Goal: Task Accomplishment & Management: Use online tool/utility

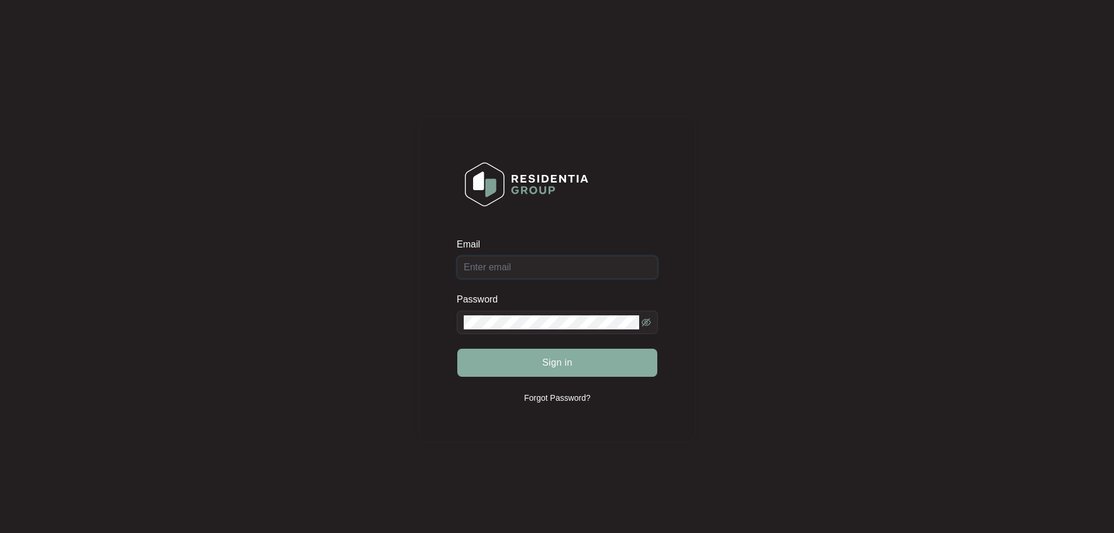
type input "[EMAIL_ADDRESS][DOMAIN_NAME]"
click at [572, 372] on button "Sign in" at bounding box center [557, 363] width 200 height 28
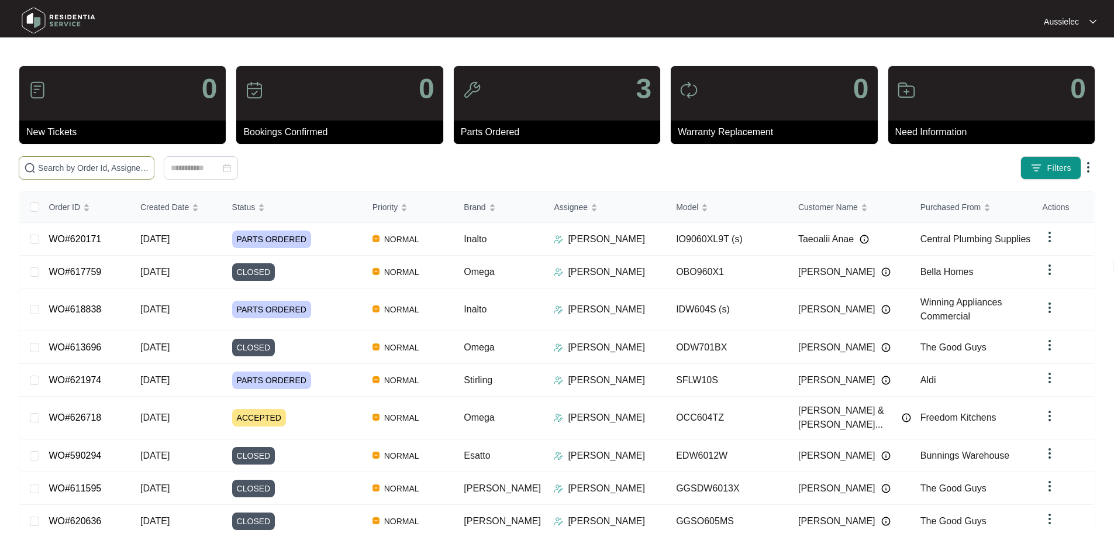
click at [149, 167] on input "text" at bounding box center [93, 167] width 111 height 13
paste input "621974"
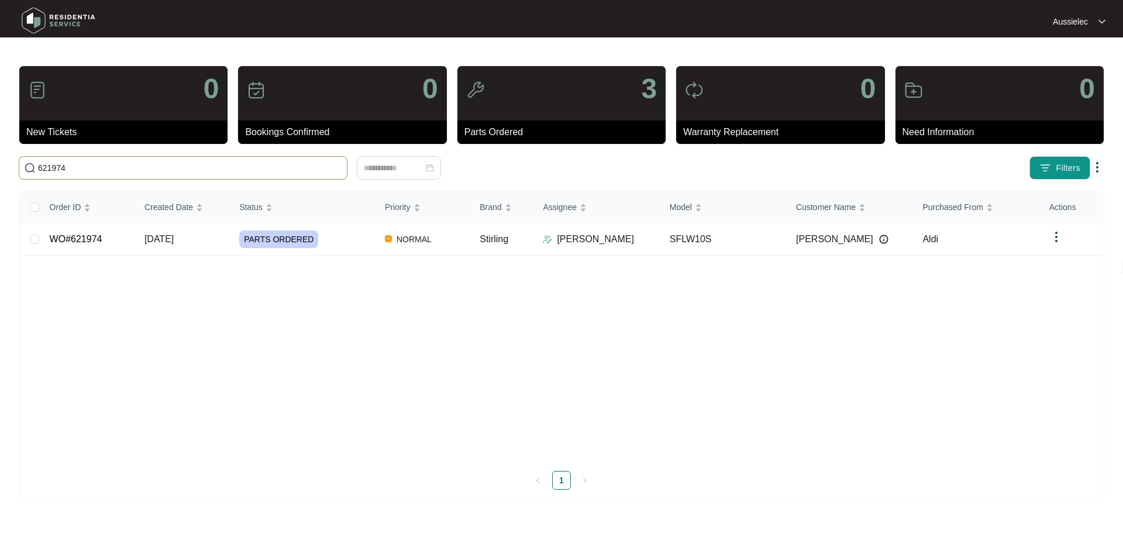
type input "621974"
click at [163, 236] on span "[DATE]" at bounding box center [158, 239] width 29 height 10
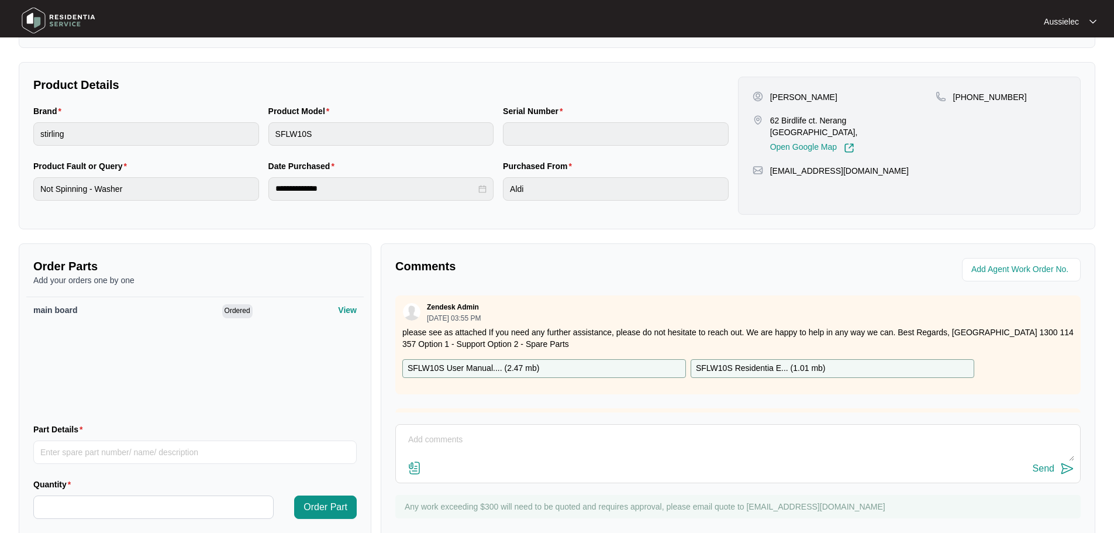
scroll to position [234, 0]
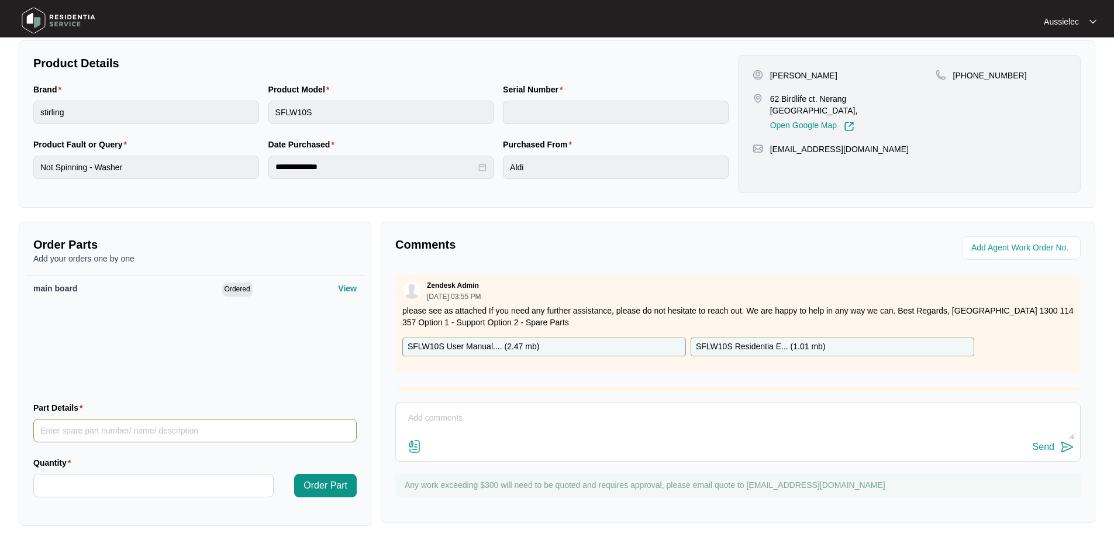
click at [179, 420] on input "Part Details" at bounding box center [194, 430] width 323 height 23
type input "p"
type input "Display board & Motor"
click at [180, 481] on input "Quantity" at bounding box center [153, 485] width 239 height 22
type input "*"
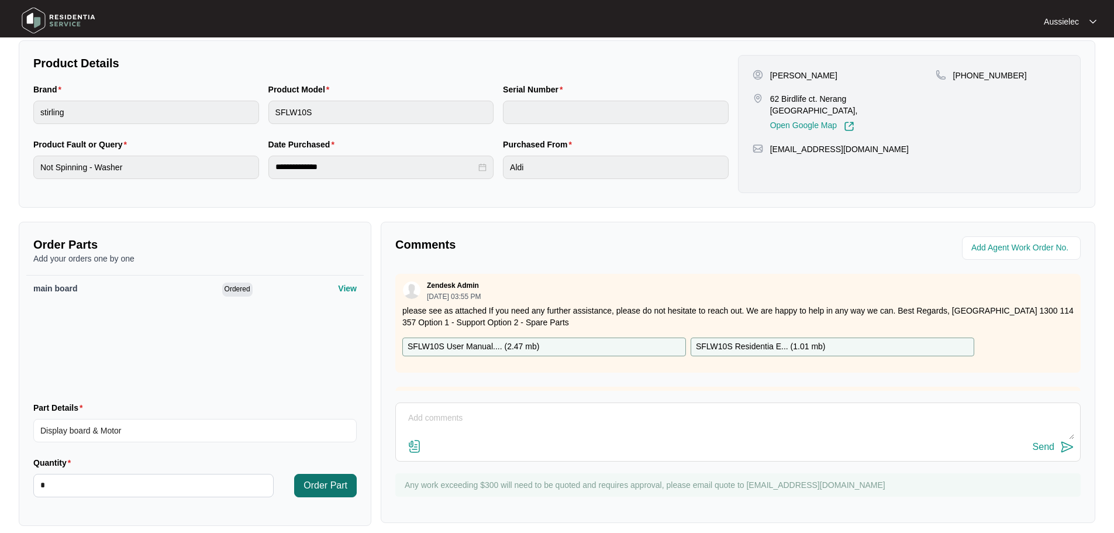
click at [335, 488] on span "Order Part" at bounding box center [326, 485] width 44 height 14
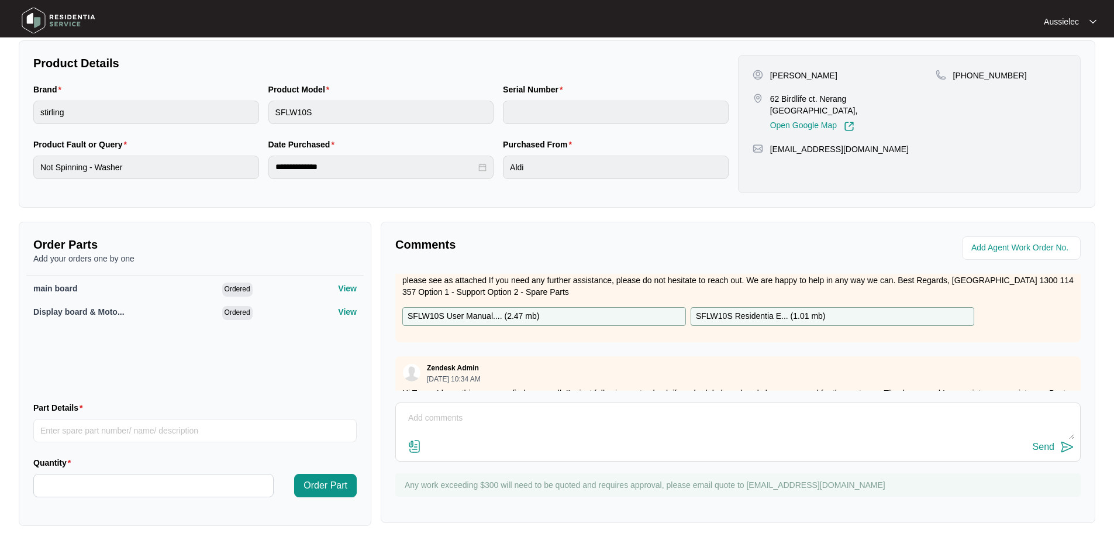
scroll to position [0, 0]
